Goal: Task Accomplishment & Management: Manage account settings

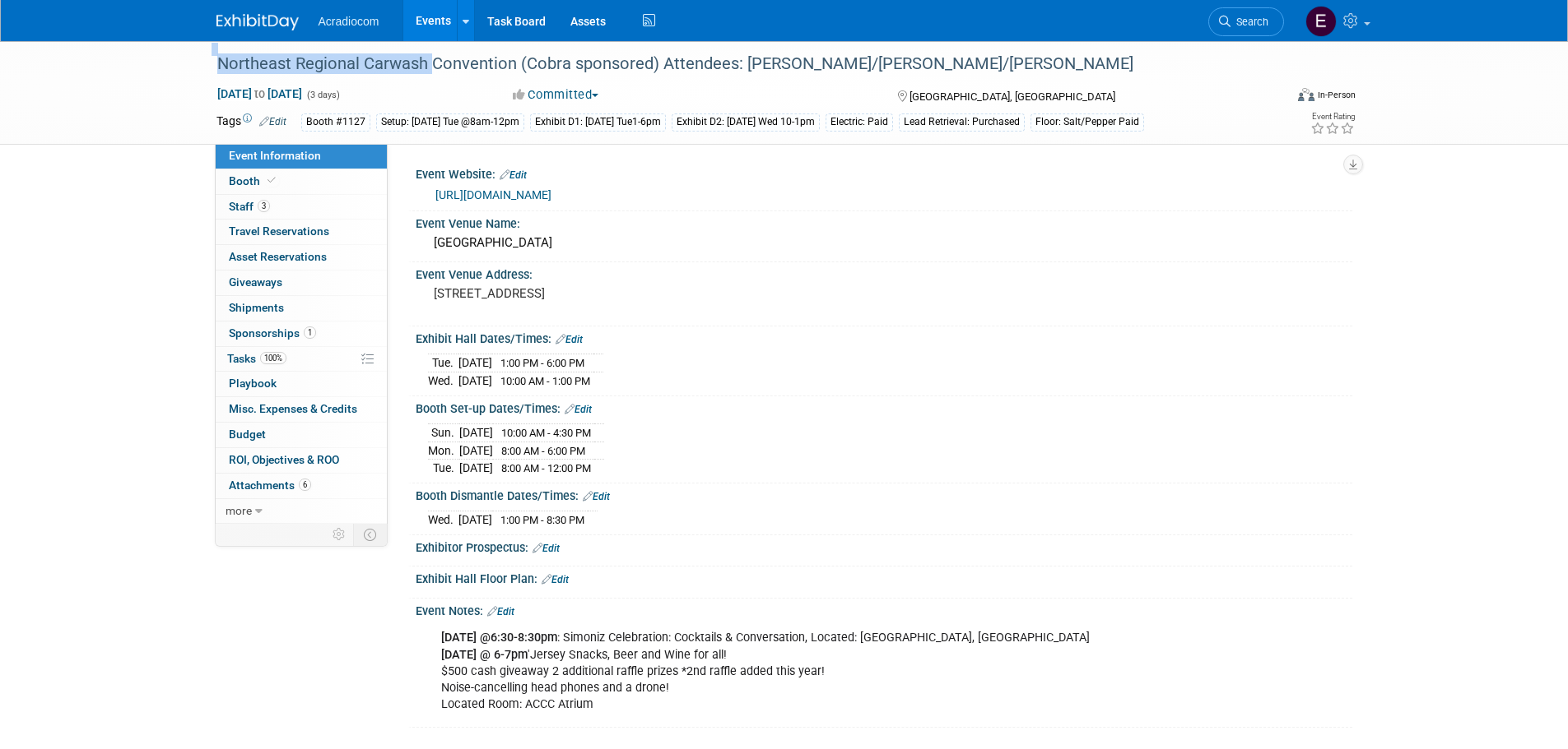
drag, startPoint x: 424, startPoint y: 61, endPoint x: 202, endPoint y: 59, distance: 222.0
click at [202, 59] on div "Northeast Regional Carwash Convention (Cobra sponsored) Attendees: [PERSON_NAME…" at bounding box center [784, 93] width 1568 height 104
copy div "Northeast Regional Carwash"
click at [960, 74] on div "Northeast Regional Carwash Convention (Cobra sponsored) Attendees: [PERSON_NAME…" at bounding box center [734, 64] width 1048 height 30
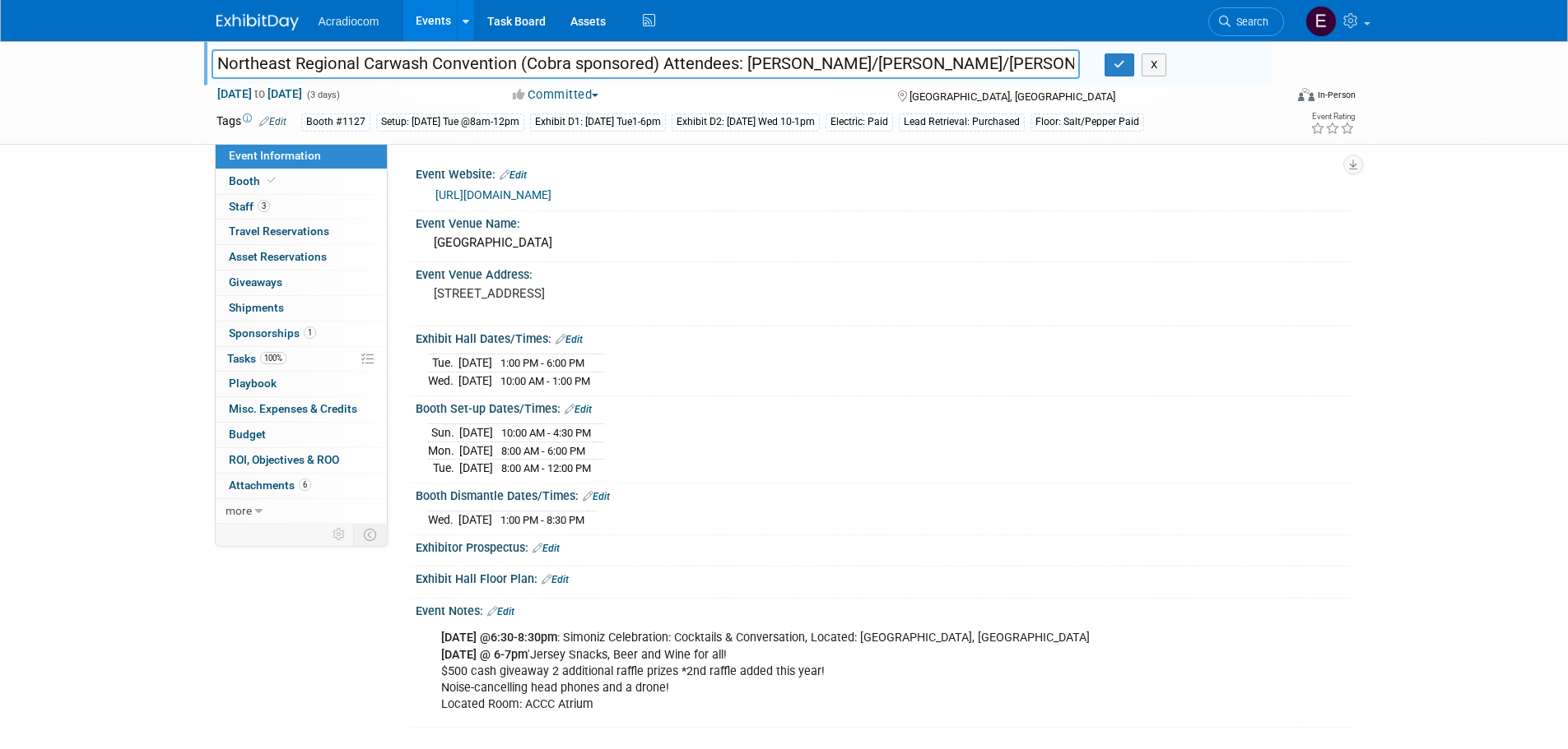
drag, startPoint x: 421, startPoint y: 65, endPoint x: 221, endPoint y: 65, distance: 200.0
click at [221, 65] on input "Northeast Regional Carwash Convention (Cobra sponsored) Attendees: [PERSON_NAME…" at bounding box center [645, 63] width 869 height 29
click at [422, 62] on input "Northeast Regional Carwash Convention (Cobra sponsored) Attendees: [PERSON_NAME…" at bounding box center [645, 63] width 869 height 29
click at [423, 62] on input "Northeast Regional Carwash Convention (Cobra sponsored) Attendees: [PERSON_NAME…" at bounding box center [645, 63] width 869 height 29
drag, startPoint x: 425, startPoint y: 68, endPoint x: 249, endPoint y: 61, distance: 176.1
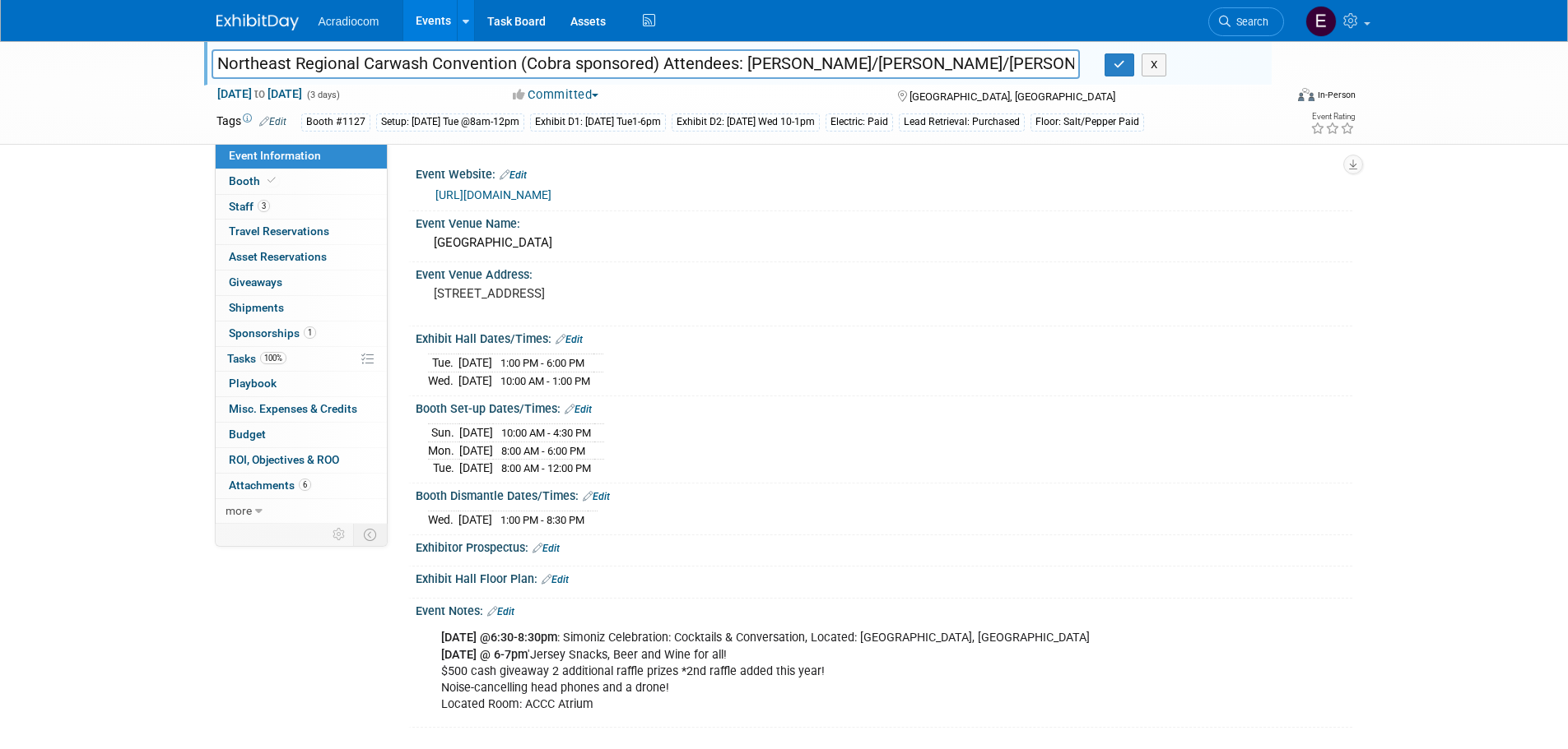
click at [199, 68] on div "Northeast Regional Carwash Convention (Cobra sponsored) Attendees: [PERSON_NAME…" at bounding box center [646, 65] width 894 height 25
click at [1105, 60] on button "button" at bounding box center [1119, 64] width 30 height 23
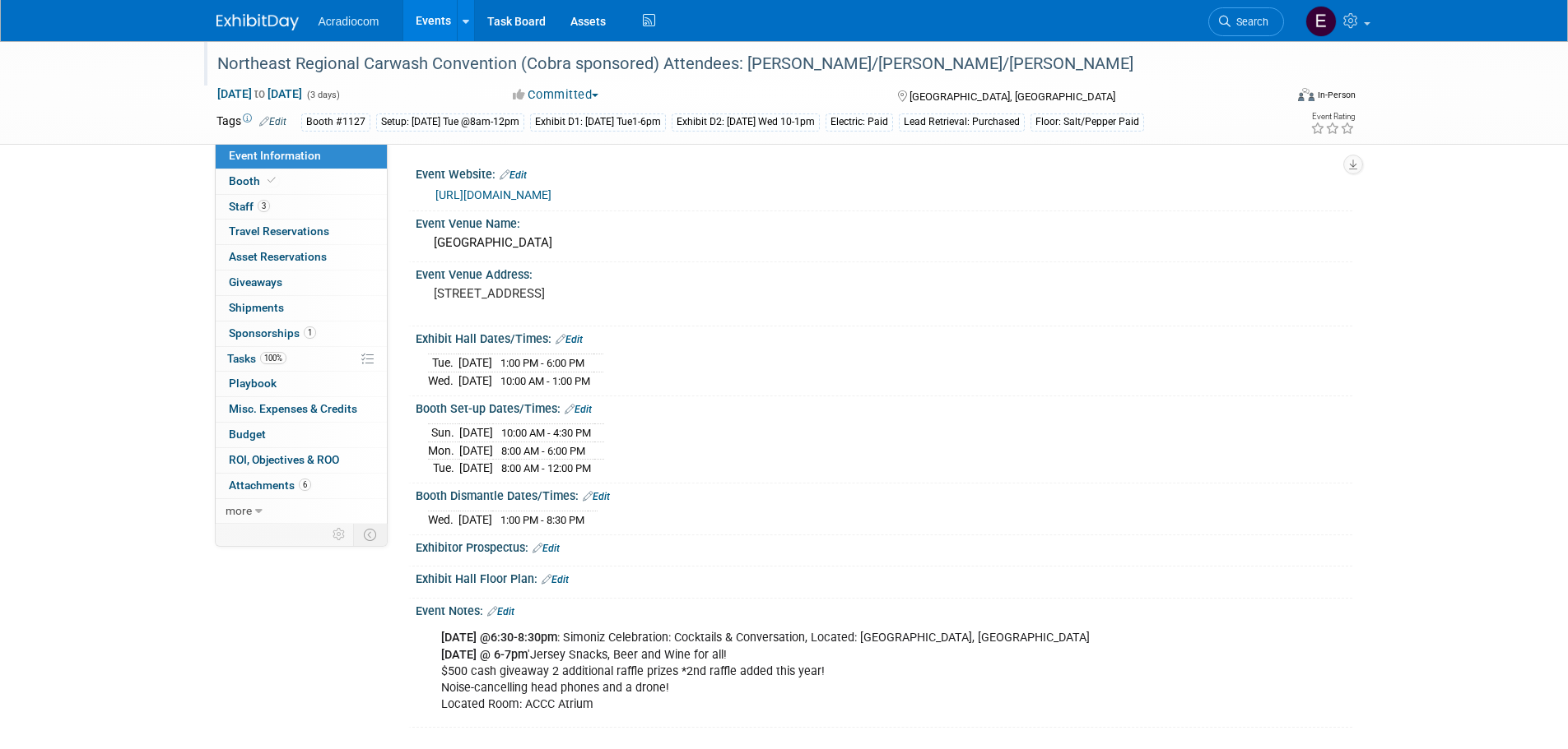
scroll to position [82, 0]
